Goal: Communication & Community: Participate in discussion

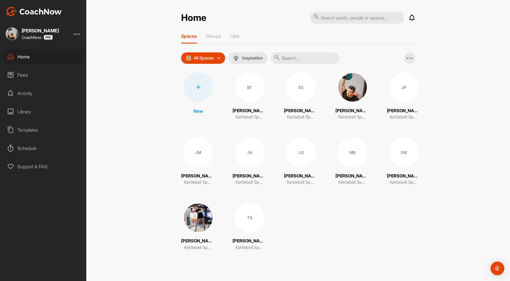
click at [346, 161] on div "MB" at bounding box center [353, 153] width 30 height 30
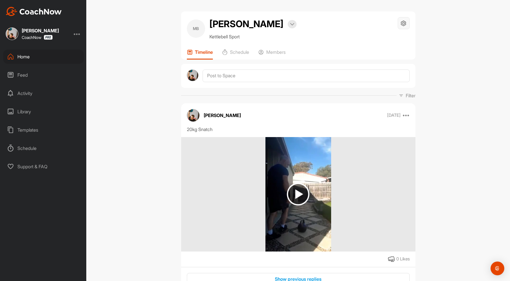
click at [401, 23] on icon at bounding box center [404, 23] width 7 height 7
click at [381, 37] on li "Space Settings" at bounding box center [386, 39] width 47 height 18
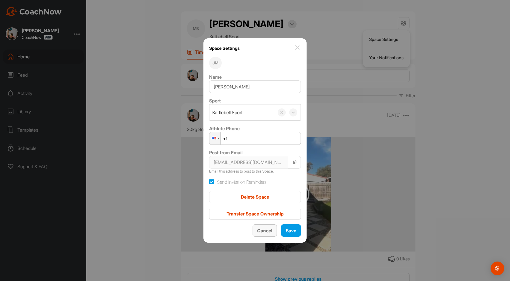
click at [270, 232] on span "Cancel" at bounding box center [264, 231] width 15 height 6
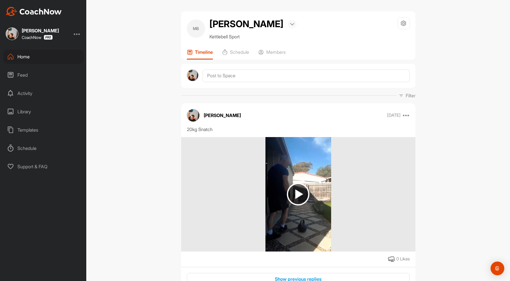
click at [292, 26] on div at bounding box center [292, 24] width 9 height 8
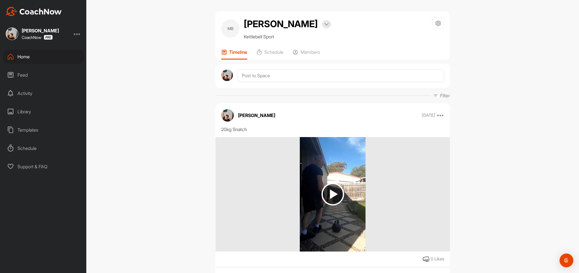
click at [25, 56] on div "Home" at bounding box center [43, 56] width 81 height 14
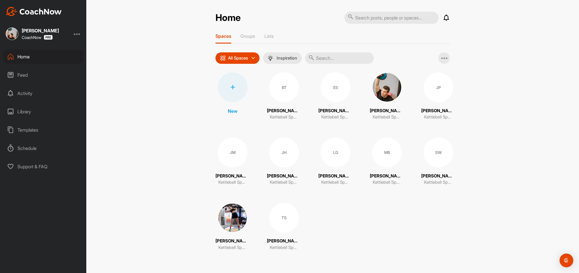
click at [281, 90] on div "BT" at bounding box center [284, 87] width 30 height 30
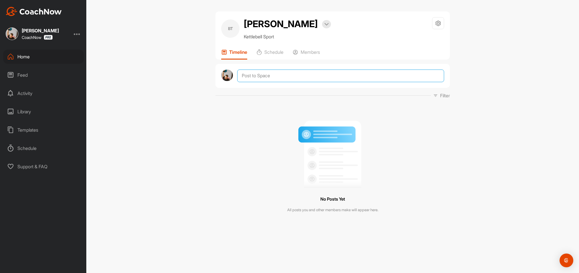
click at [266, 77] on textarea at bounding box center [340, 75] width 207 height 13
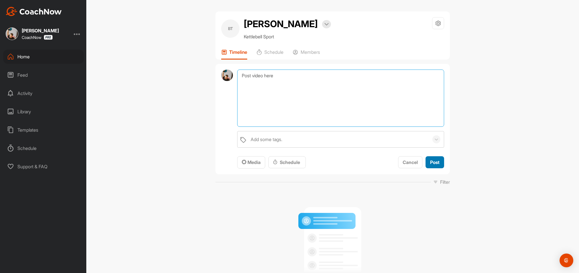
type textarea "Post video here"
click at [438, 162] on span "Post" at bounding box center [434, 162] width 9 height 6
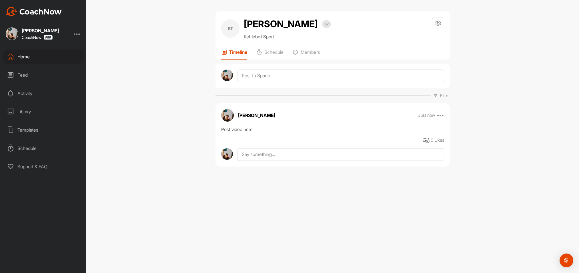
click at [22, 56] on div "Home" at bounding box center [43, 56] width 81 height 14
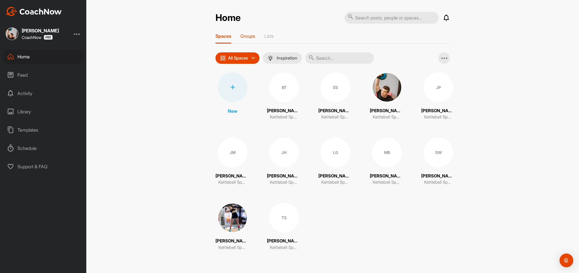
click at [253, 36] on p "Groups" at bounding box center [247, 36] width 15 height 6
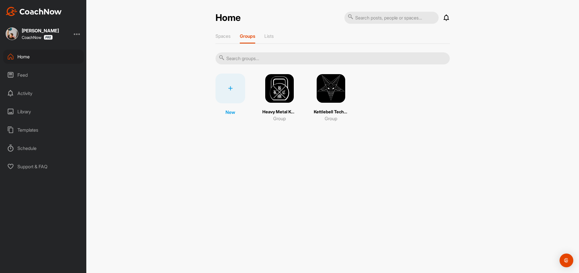
click at [271, 94] on img at bounding box center [280, 88] width 30 height 30
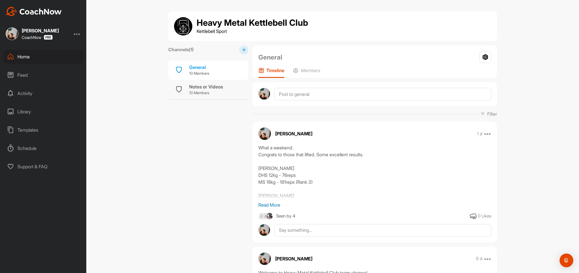
click at [272, 205] on p "Read More" at bounding box center [374, 204] width 233 height 7
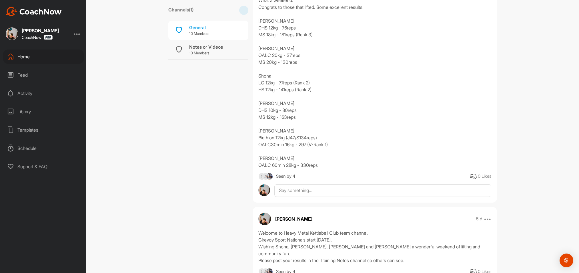
scroll to position [148, 0]
click at [269, 176] on img at bounding box center [269, 175] width 7 height 7
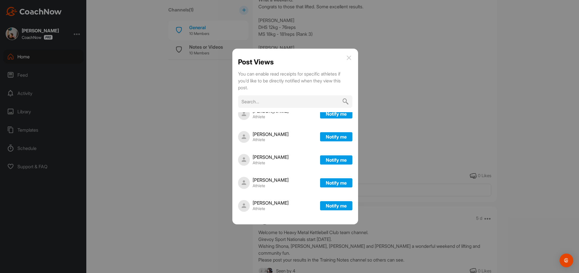
scroll to position [120, 0]
click at [206, 162] on div at bounding box center [289, 136] width 579 height 273
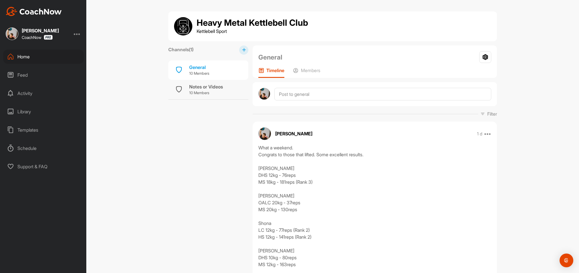
scroll to position [0, 0]
click at [22, 58] on div "Home" at bounding box center [43, 56] width 81 height 14
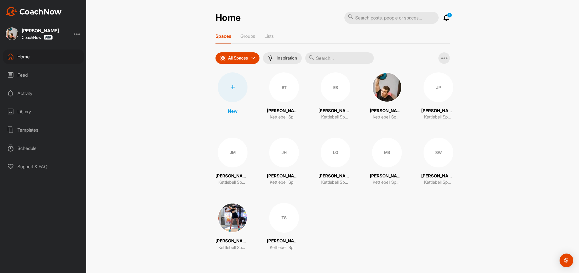
click at [278, 95] on div "BT" at bounding box center [284, 87] width 30 height 30
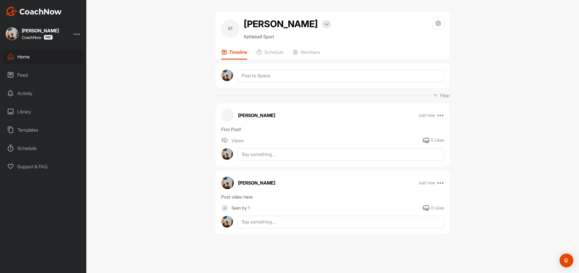
click at [25, 57] on div "Home" at bounding box center [43, 56] width 81 height 14
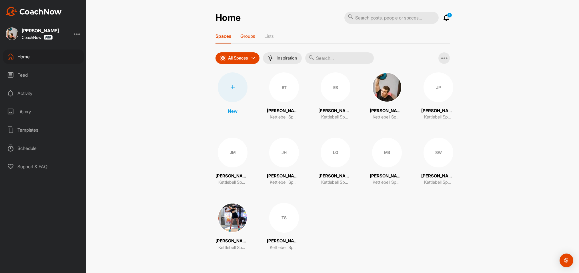
click at [251, 36] on p "Groups" at bounding box center [247, 36] width 15 height 6
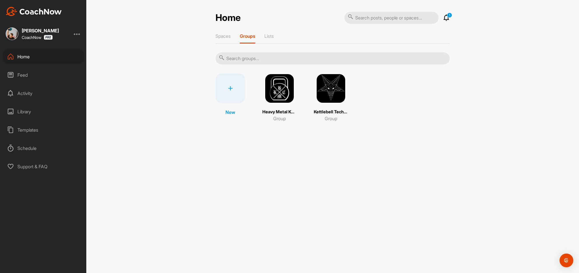
click at [450, 17] on p "1" at bounding box center [449, 15] width 5 height 5
click at [447, 17] on icon at bounding box center [446, 17] width 7 height 7
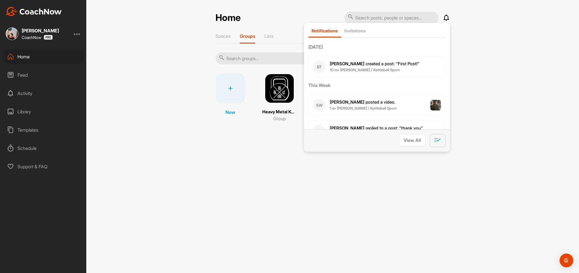
click at [440, 138] on icon "button" at bounding box center [438, 140] width 7 height 6
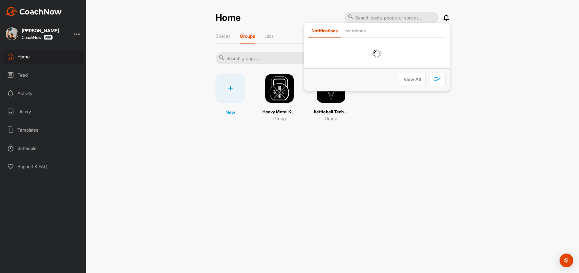
click at [170, 71] on div "Home Notifications Invitations View All Spaces Groups Lists New Heavy Metal Ket…" at bounding box center [332, 136] width 493 height 273
